Goal: Information Seeking & Learning: Learn about a topic

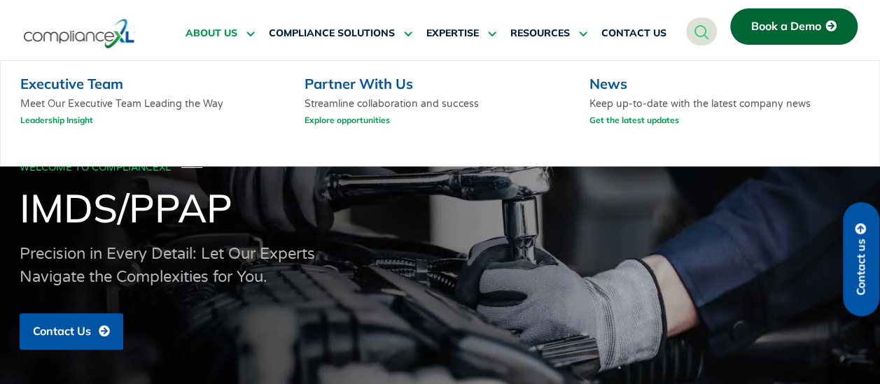
click at [247, 28] on icon at bounding box center [248, 33] width 13 height 11
click at [235, 34] on span "ABOUT US" at bounding box center [212, 33] width 52 height 13
click at [240, 34] on link "ABOUT US" at bounding box center [220, 34] width 69 height 34
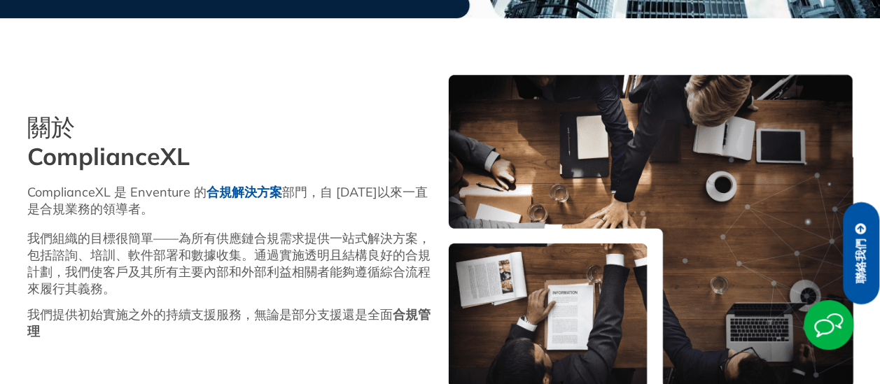
scroll to position [405, 0]
